Goal: Task Accomplishment & Management: Manage account settings

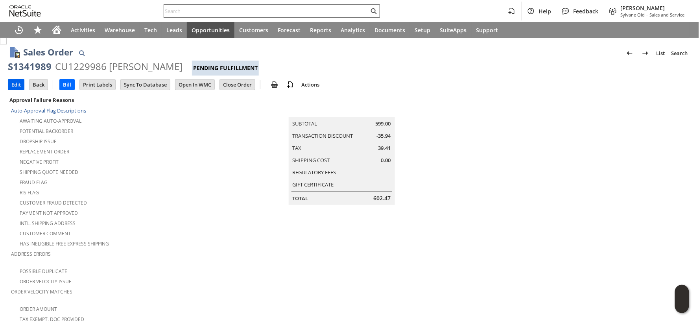
click at [13, 84] on input "Edit" at bounding box center [16, 84] width 16 height 10
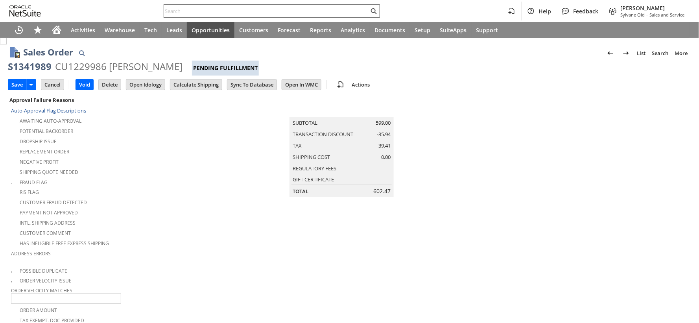
type input "Add"
type input "Copy Previous"
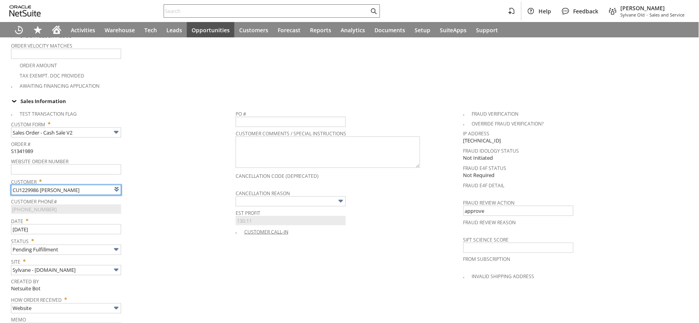
type input "Intelligent Recommendations ⁰"
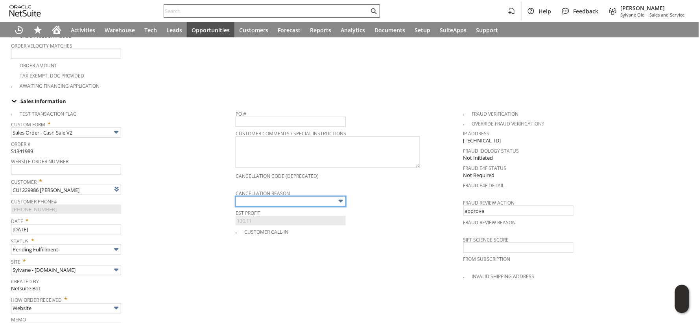
click at [250, 196] on input "text" at bounding box center [291, 201] width 110 height 10
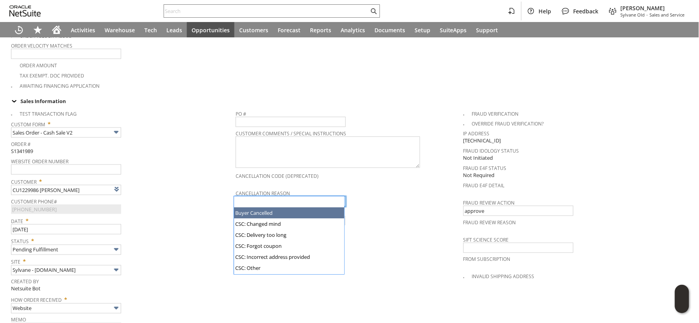
type input "Buyer Cancelled"
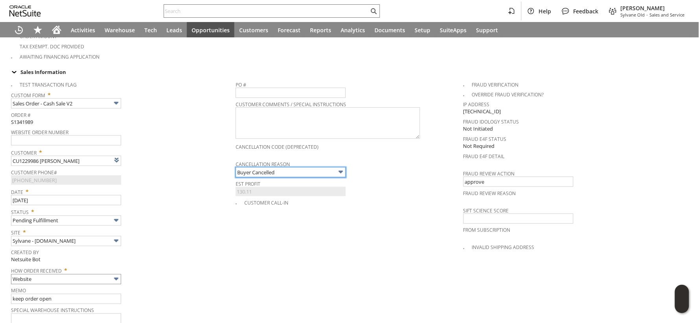
scroll to position [288, 0]
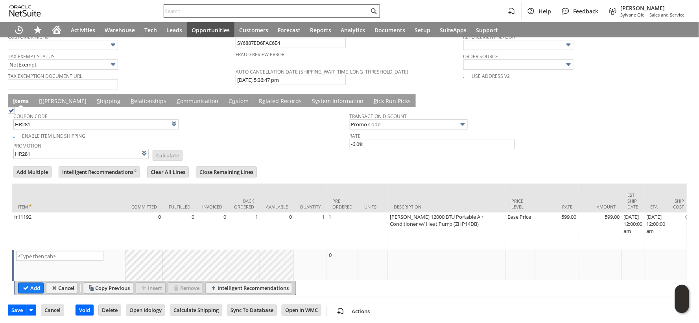
click at [310, 97] on link "S y stem Information" at bounding box center [337, 101] width 55 height 9
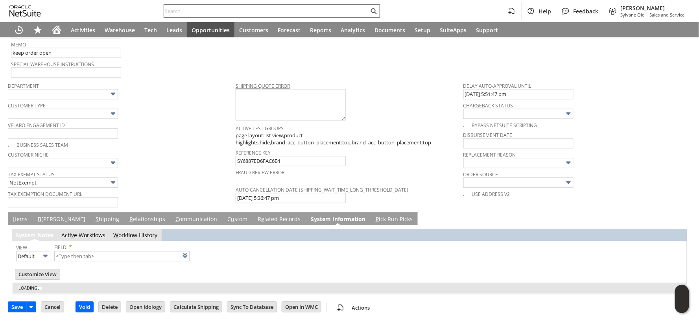
scroll to position [510, 0]
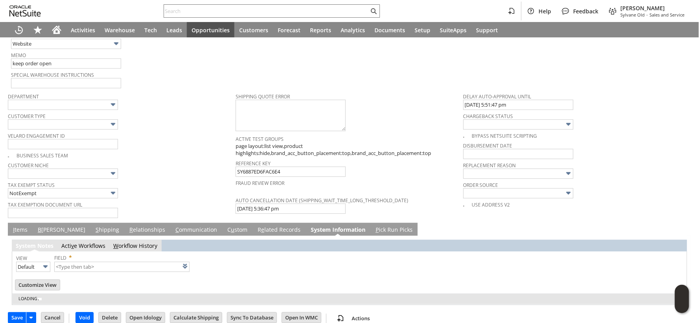
type input "1 to 25 of 101"
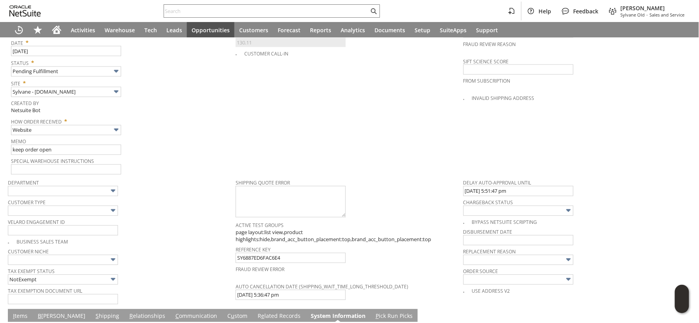
scroll to position [420, 0]
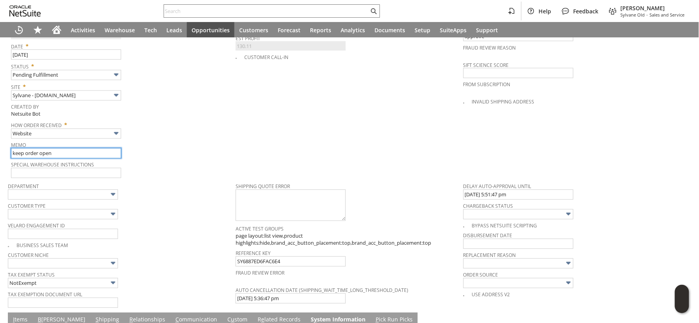
click at [12, 148] on input "keep order open" at bounding box center [66, 153] width 110 height 10
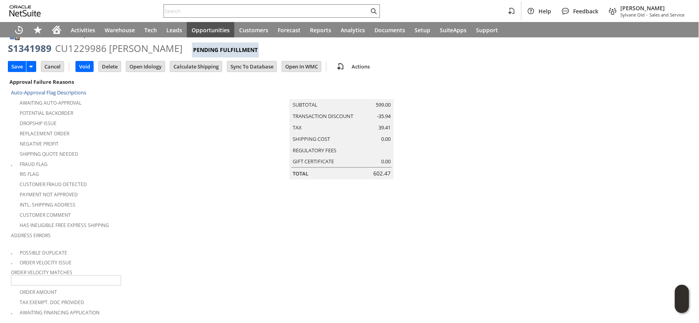
scroll to position [0, 0]
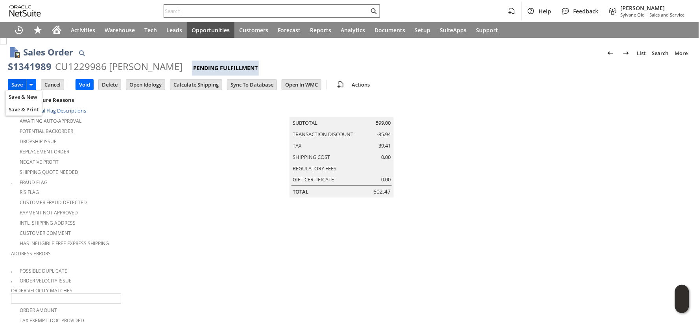
type input "9/6 customer emailed to cancel - keep order open"
click at [17, 85] on input "Save" at bounding box center [17, 84] width 18 height 10
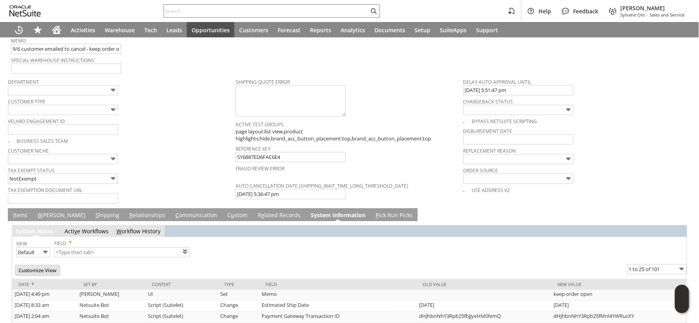
scroll to position [525, 0]
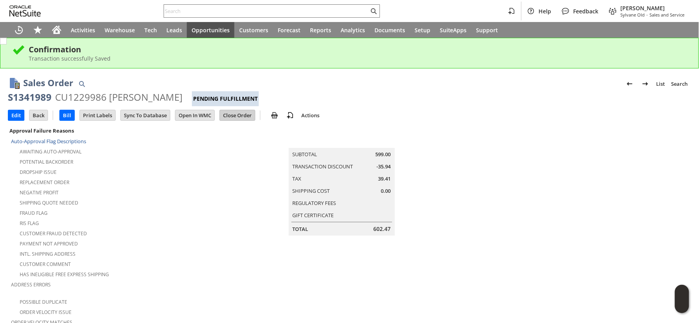
click at [228, 116] on input "Close Order" at bounding box center [237, 115] width 35 height 10
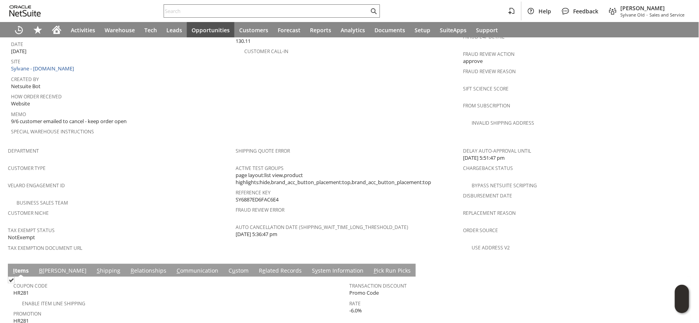
scroll to position [493, 0]
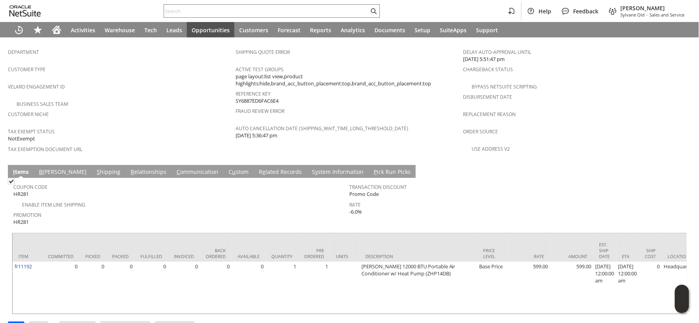
click at [257, 168] on link "R e lated Records" at bounding box center [280, 172] width 47 height 9
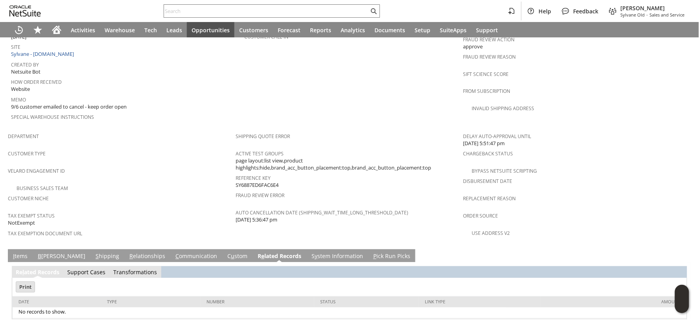
scroll to position [0, 0]
click at [179, 12] on input "text" at bounding box center [266, 10] width 205 height 9
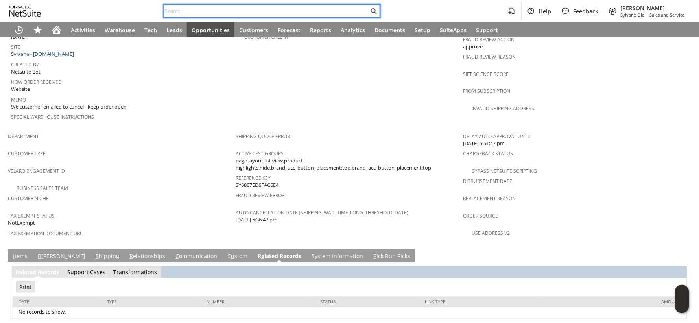
paste input "SY6887ED6FAC6E4"
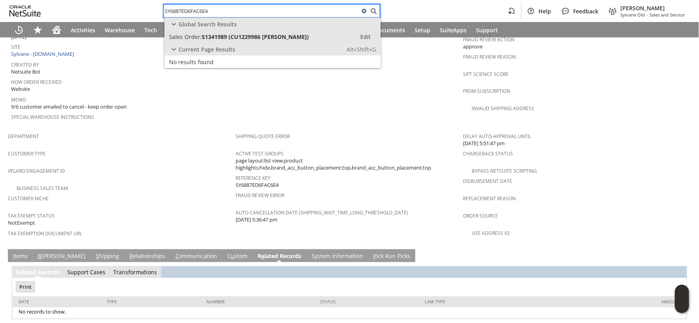
type input "SY6887ED6FAC6E4"
click at [185, 33] on span "Sales Order:" at bounding box center [185, 36] width 33 height 7
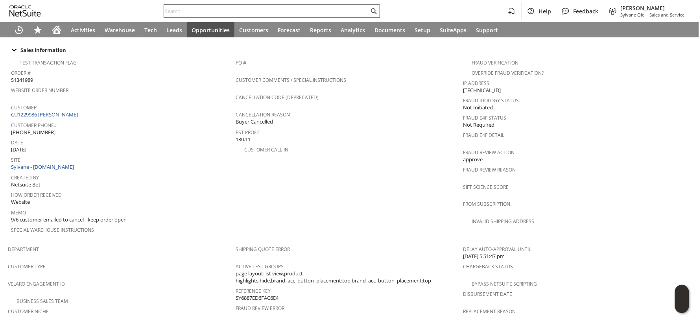
scroll to position [274, 0]
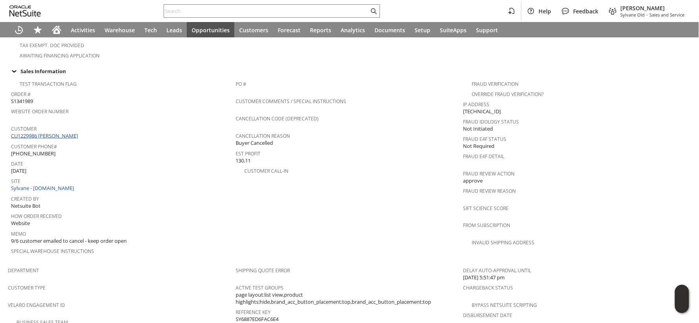
click at [64, 132] on link "CU1229986 [PERSON_NAME]" at bounding box center [45, 135] width 69 height 7
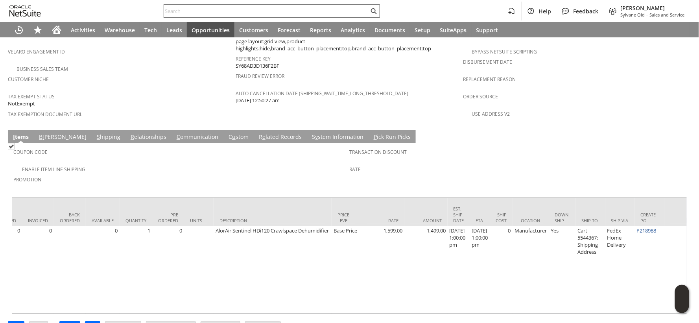
scroll to position [0, 148]
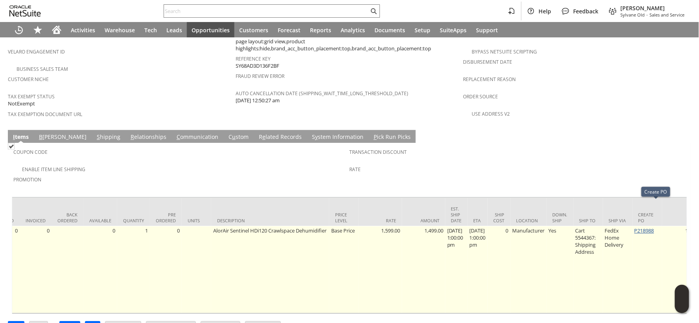
click at [651, 227] on link "P218988" at bounding box center [645, 230] width 20 height 7
